Goal: Task Accomplishment & Management: Manage account settings

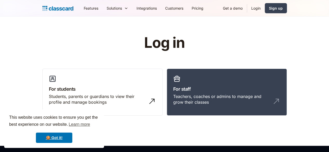
click at [265, 7] on link "Login" at bounding box center [256, 8] width 18 height 12
click at [265, 10] on link "Login" at bounding box center [256, 8] width 18 height 12
click at [56, 94] on div "Students, parents or guardians to view their profile and manage bookings" at bounding box center [97, 100] width 97 height 12
